Goal: Information Seeking & Learning: Learn about a topic

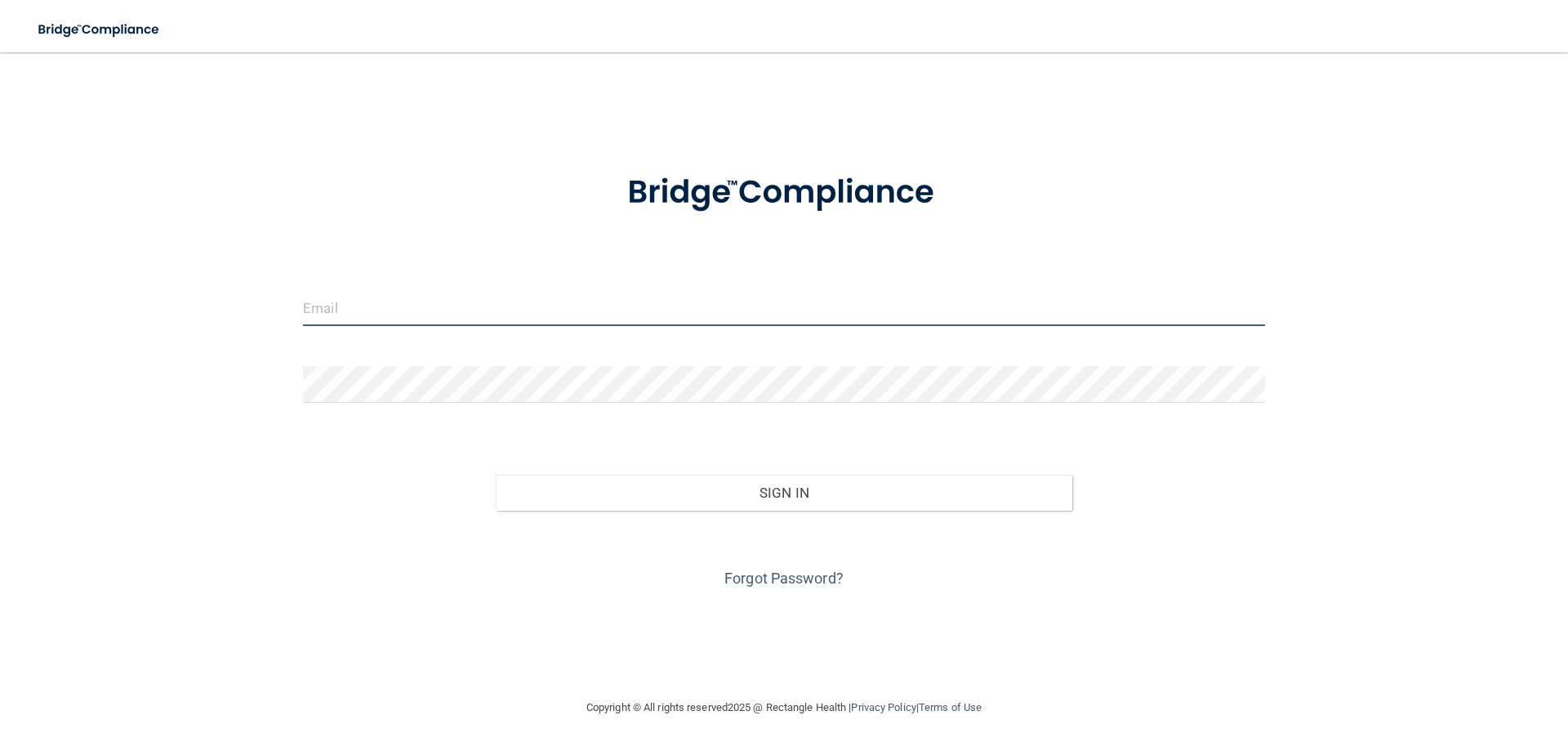
type input "[PERSON_NAME][EMAIL_ADDRESS][PERSON_NAME][DOMAIN_NAME]"
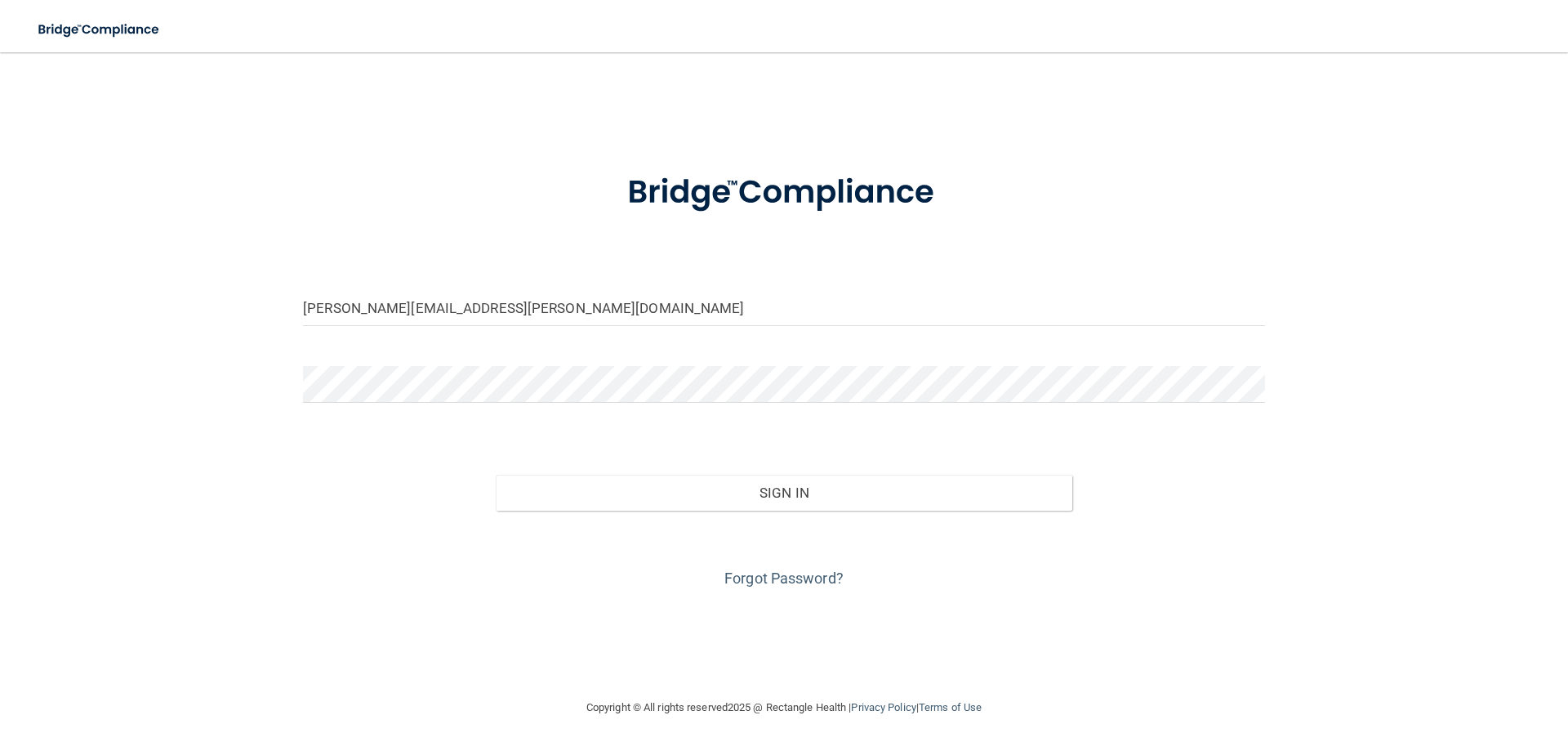
click at [223, 453] on div "[PERSON_NAME][EMAIL_ADDRESS][PERSON_NAME][DOMAIN_NAME] Invalid email/password. …" at bounding box center [784, 375] width 1503 height 612
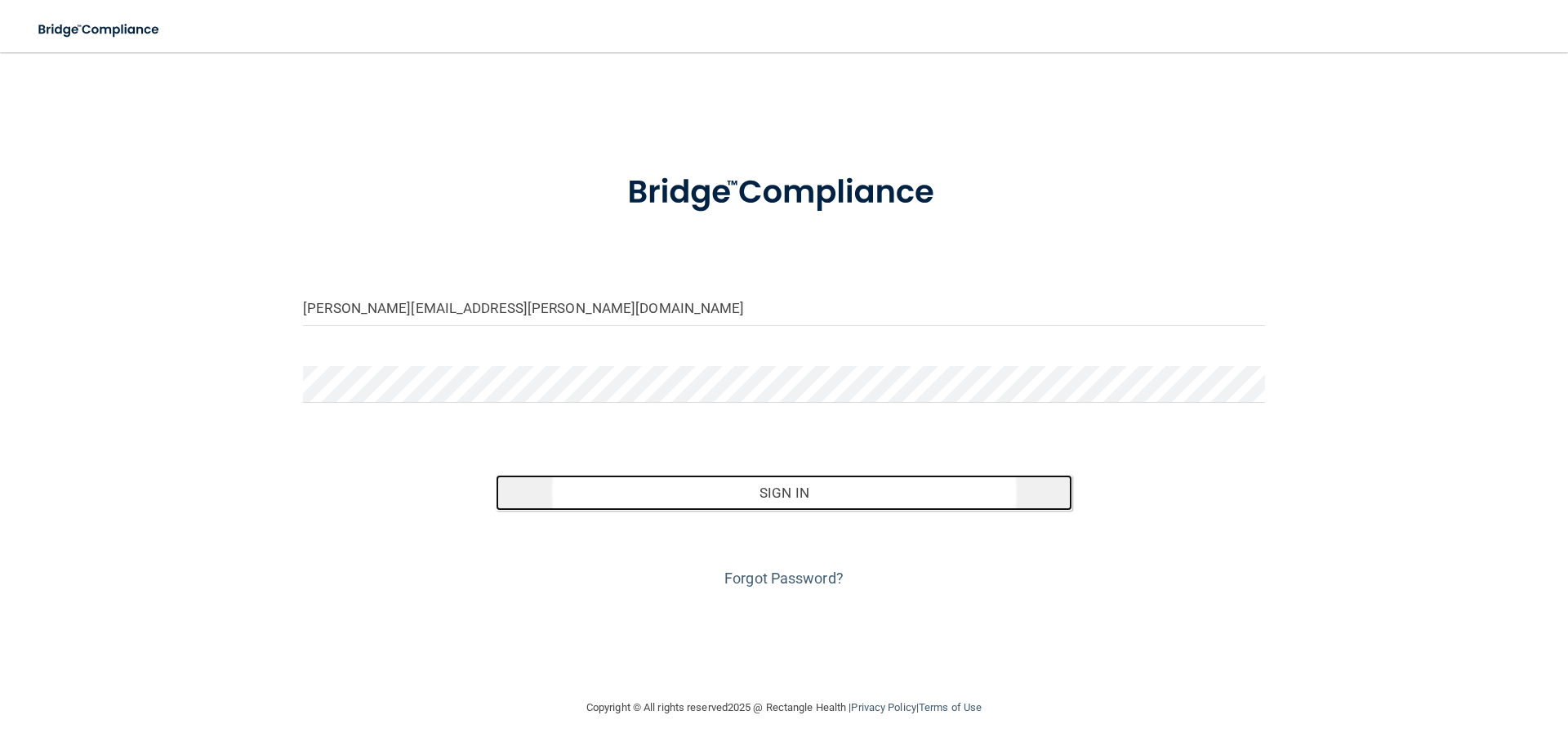
click at [845, 495] on button "Sign In" at bounding box center [784, 492] width 578 height 36
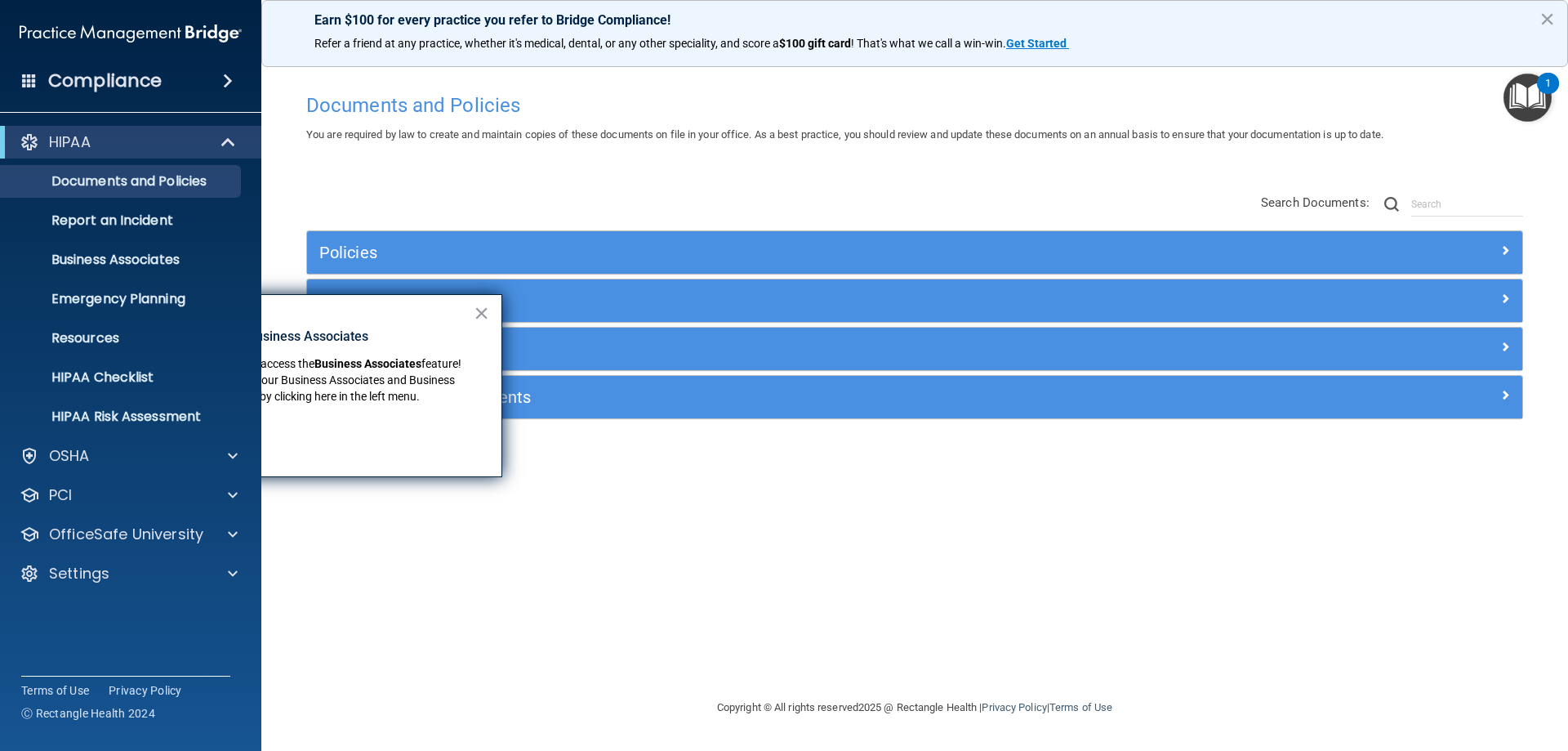
click at [662, 503] on div "Documents and Policies You are required by law to create and maintain copies of…" at bounding box center [914, 391] width 1241 height 612
click at [479, 314] on button "×" at bounding box center [481, 313] width 16 height 27
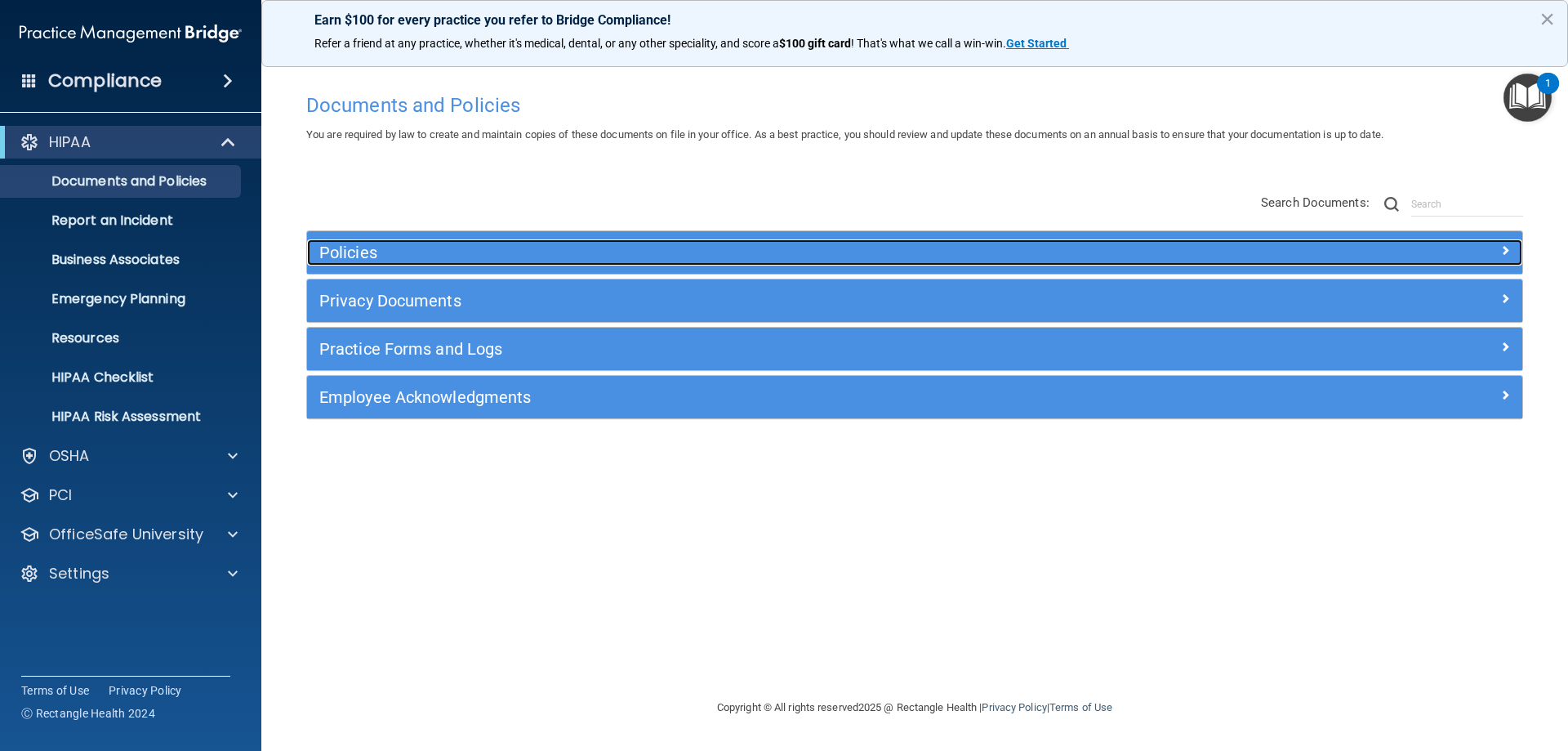
click at [592, 255] on h5 "Policies" at bounding box center [762, 252] width 887 height 18
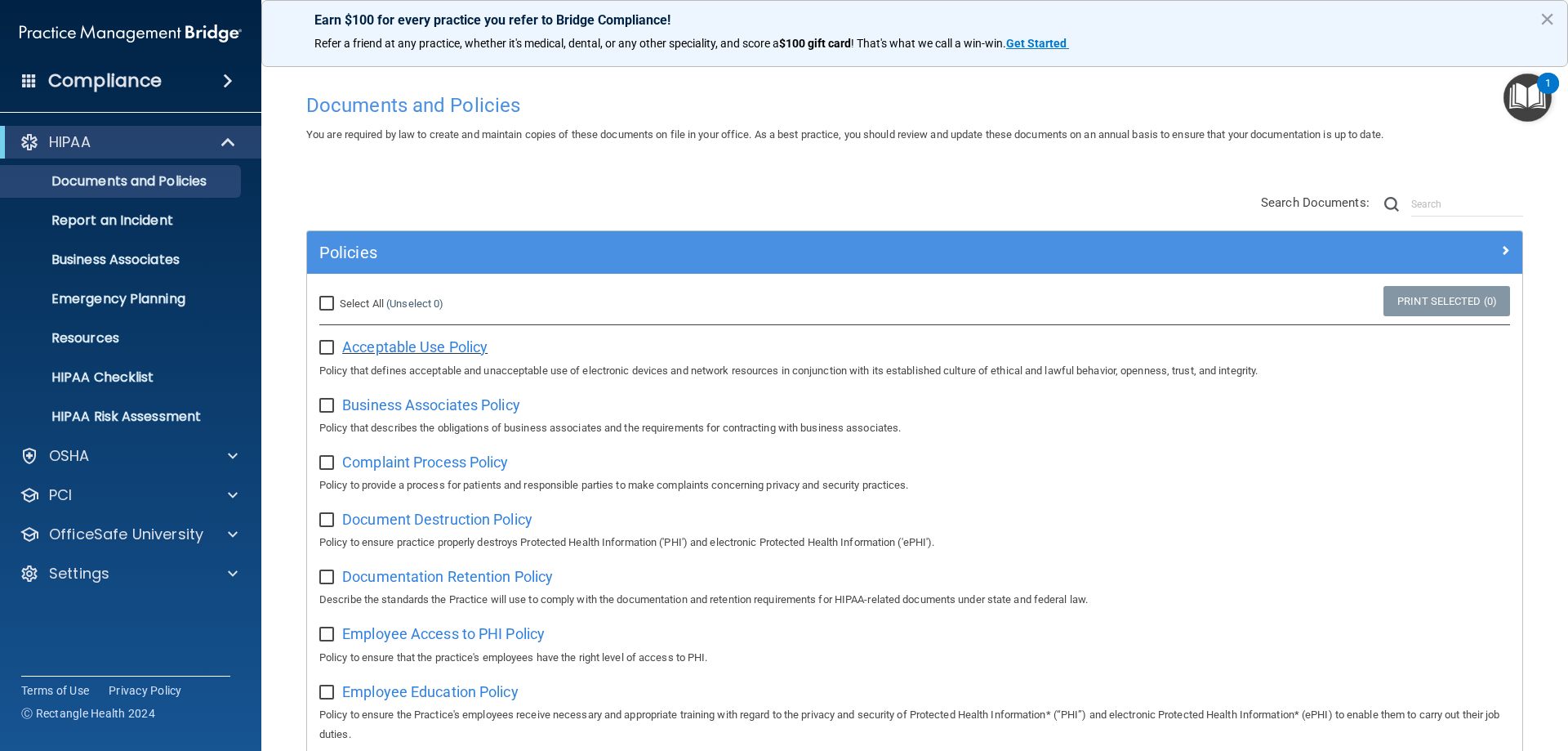
click at [421, 350] on span "Acceptable Use Policy" at bounding box center [415, 346] width 146 height 17
click at [161, 534] on p "OfficeSafe University" at bounding box center [126, 534] width 155 height 20
click at [137, 579] on p "HIPAA Training" at bounding box center [78, 573] width 135 height 17
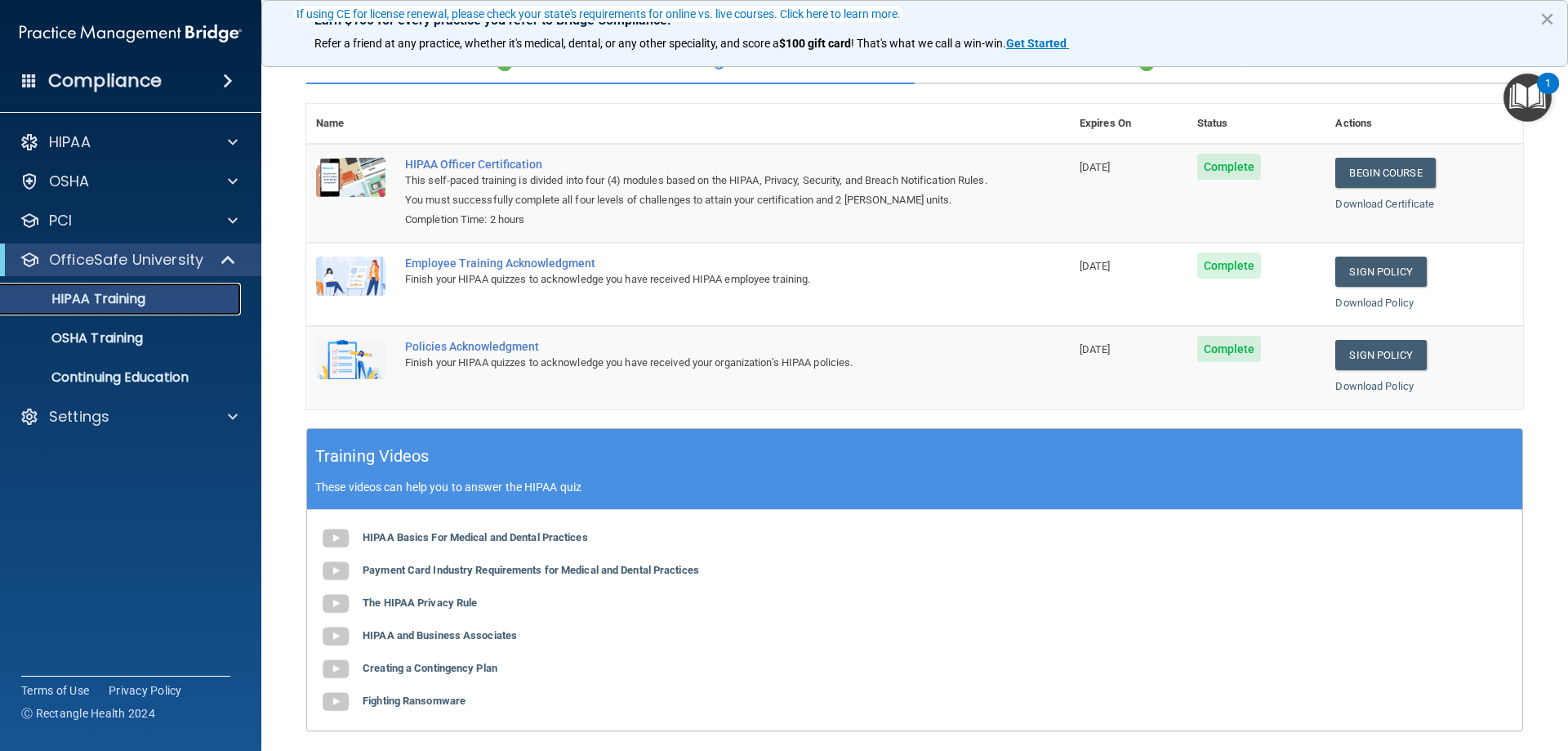
scroll to position [163, 0]
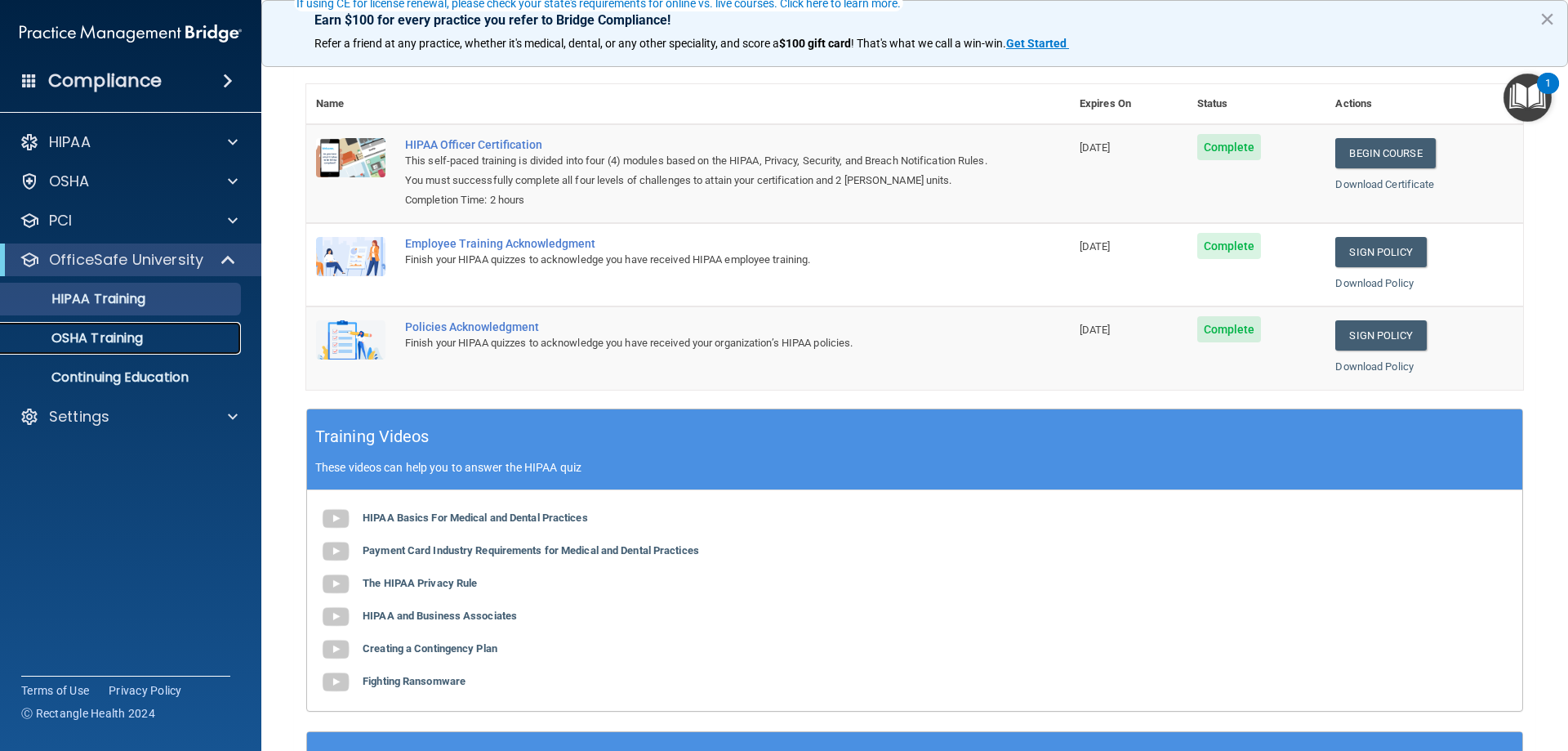
click at [112, 339] on p "OSHA Training" at bounding box center [77, 338] width 132 height 17
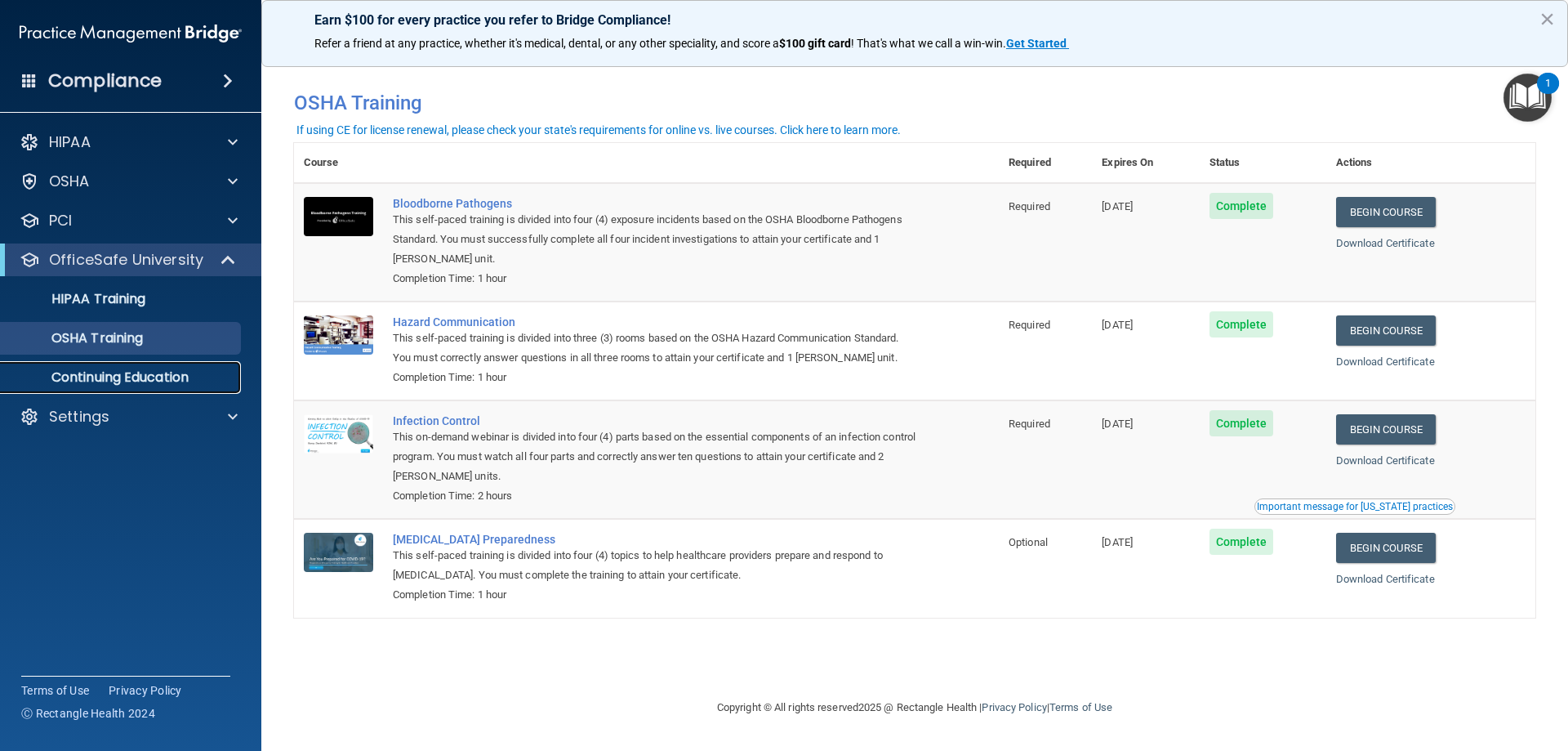
click at [163, 384] on p "Continuing Education" at bounding box center [122, 377] width 223 height 17
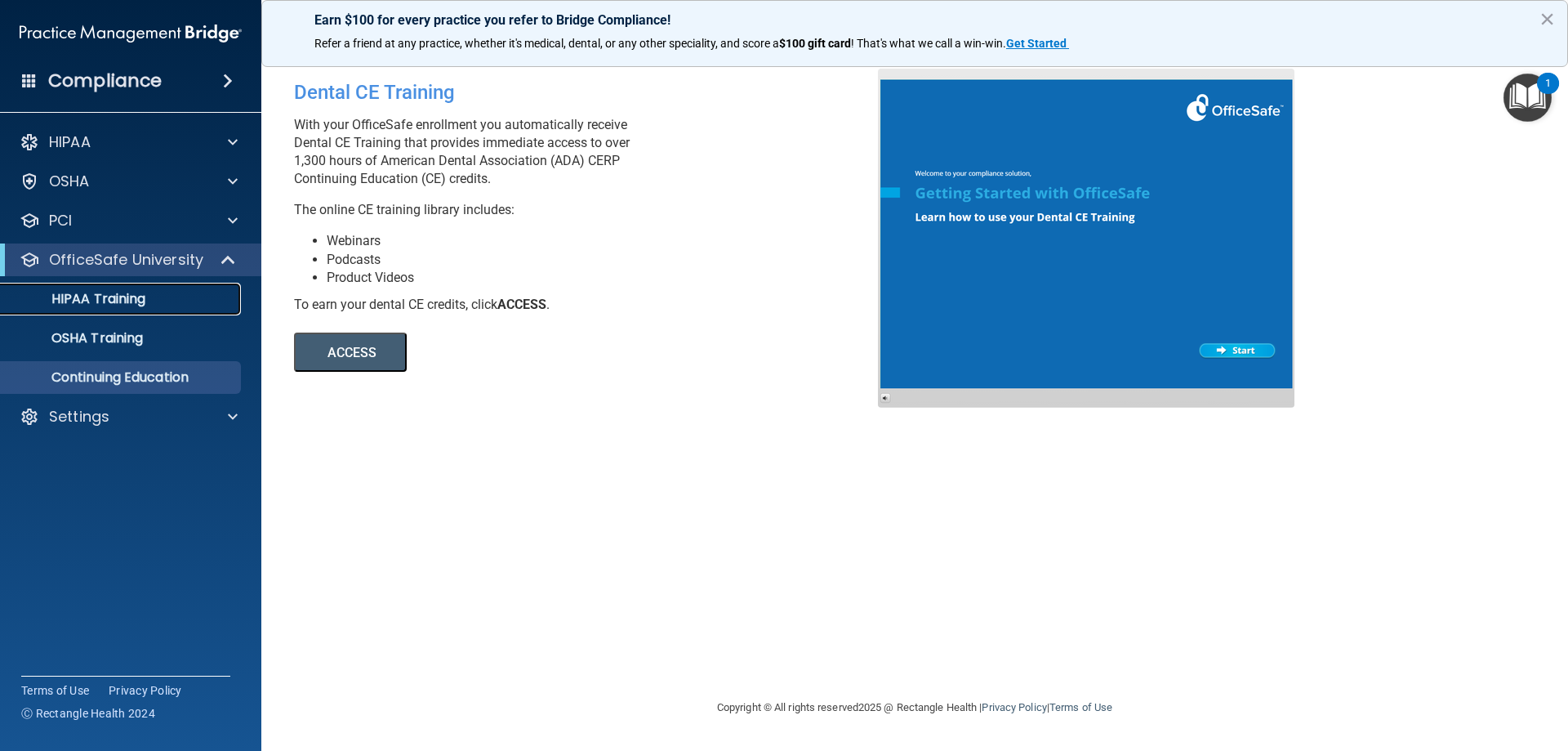
click at [114, 291] on p "HIPAA Training" at bounding box center [78, 298] width 135 height 17
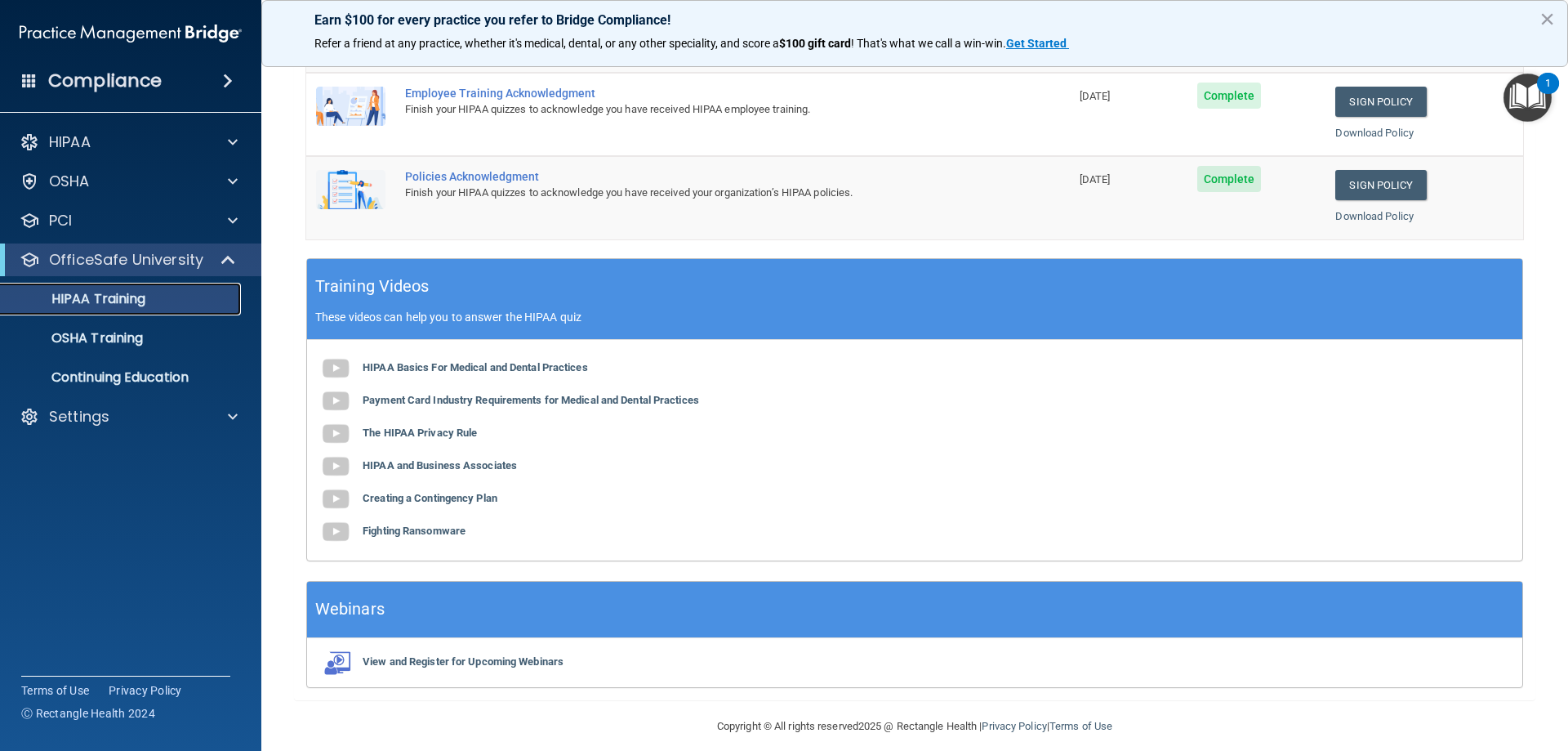
scroll to position [329, 0]
